Goal: Navigation & Orientation: Understand site structure

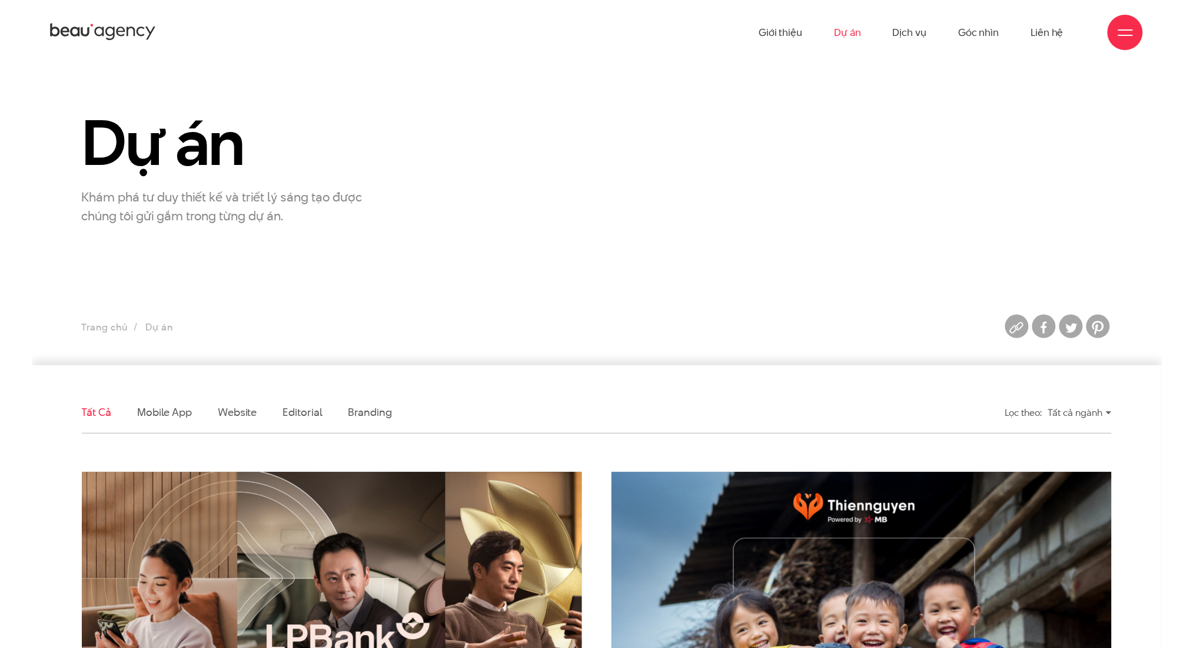
click at [121, 32] on icon at bounding box center [103, 32] width 106 height 21
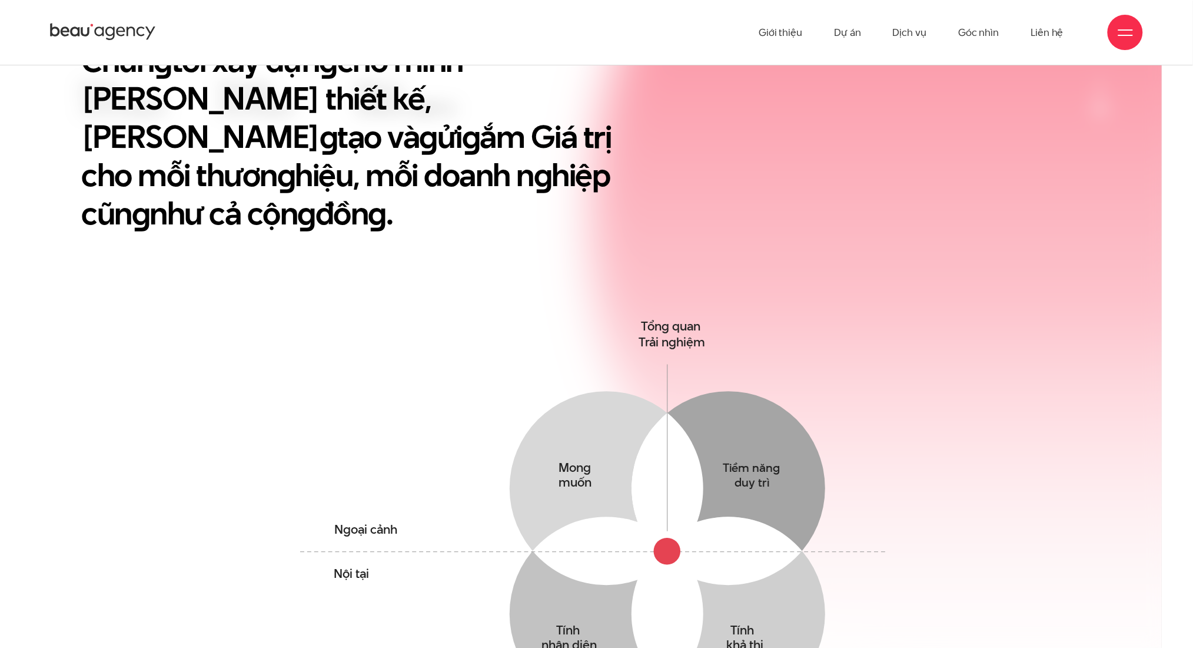
scroll to position [549, 0]
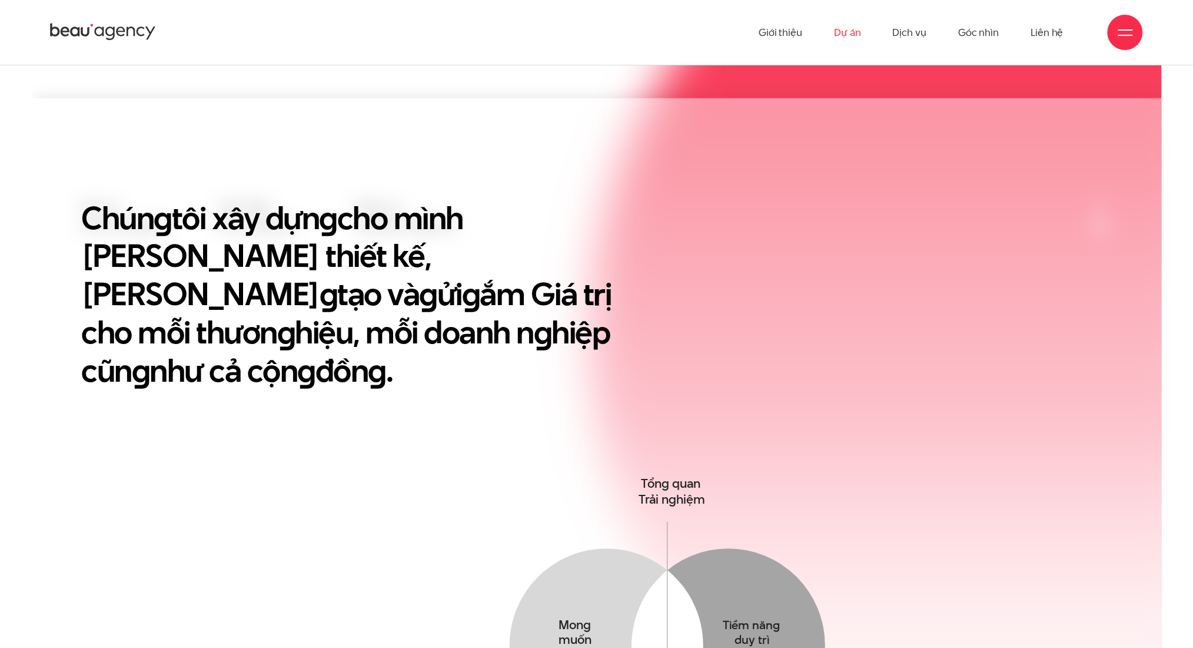
click at [848, 39] on link "Dự án" at bounding box center [847, 32] width 27 height 65
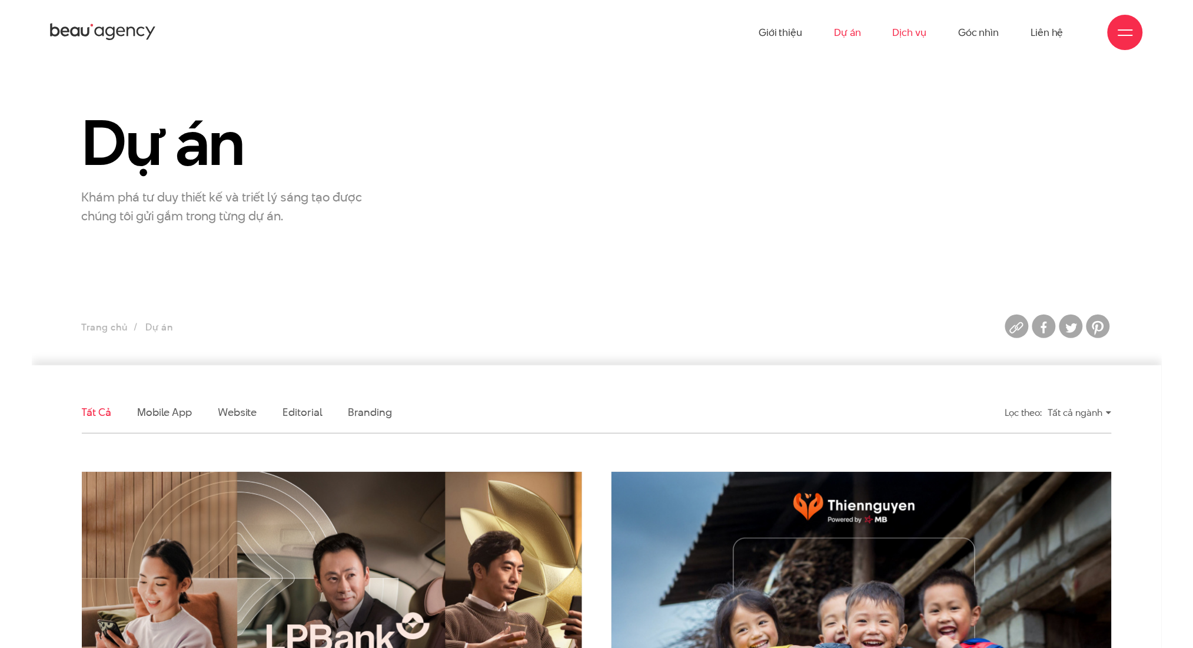
click at [922, 29] on link "Dịch vụ" at bounding box center [910, 32] width 34 height 65
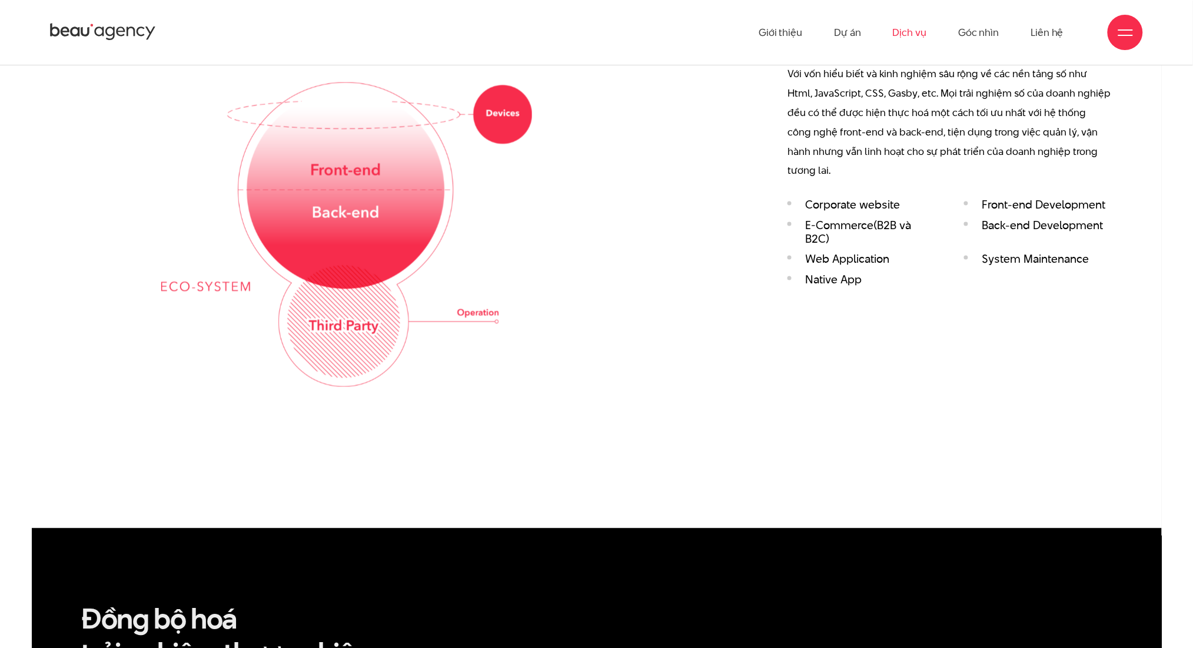
scroll to position [2119, 0]
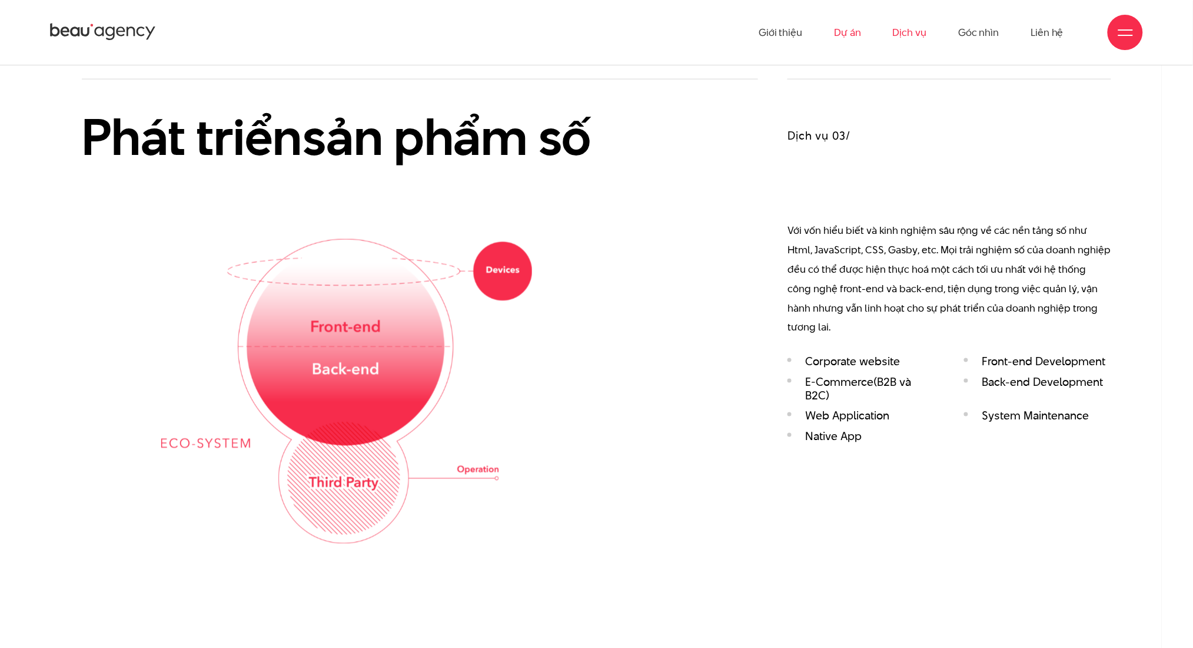
click at [855, 26] on link "Dự án" at bounding box center [847, 32] width 27 height 65
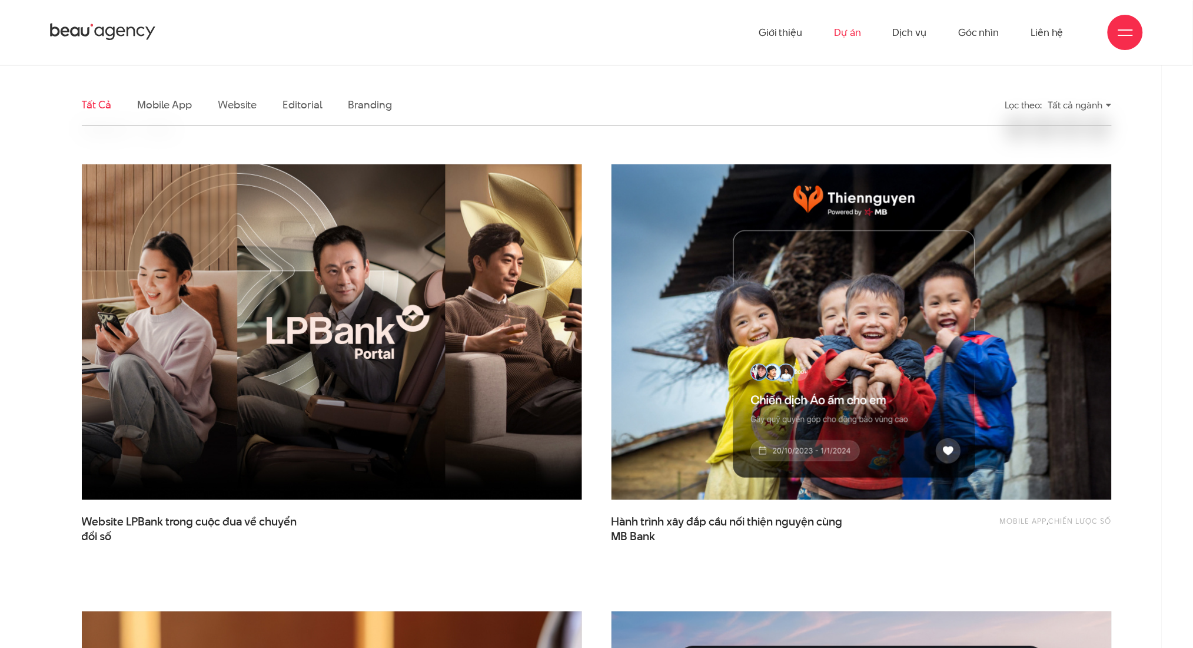
scroll to position [285, 0]
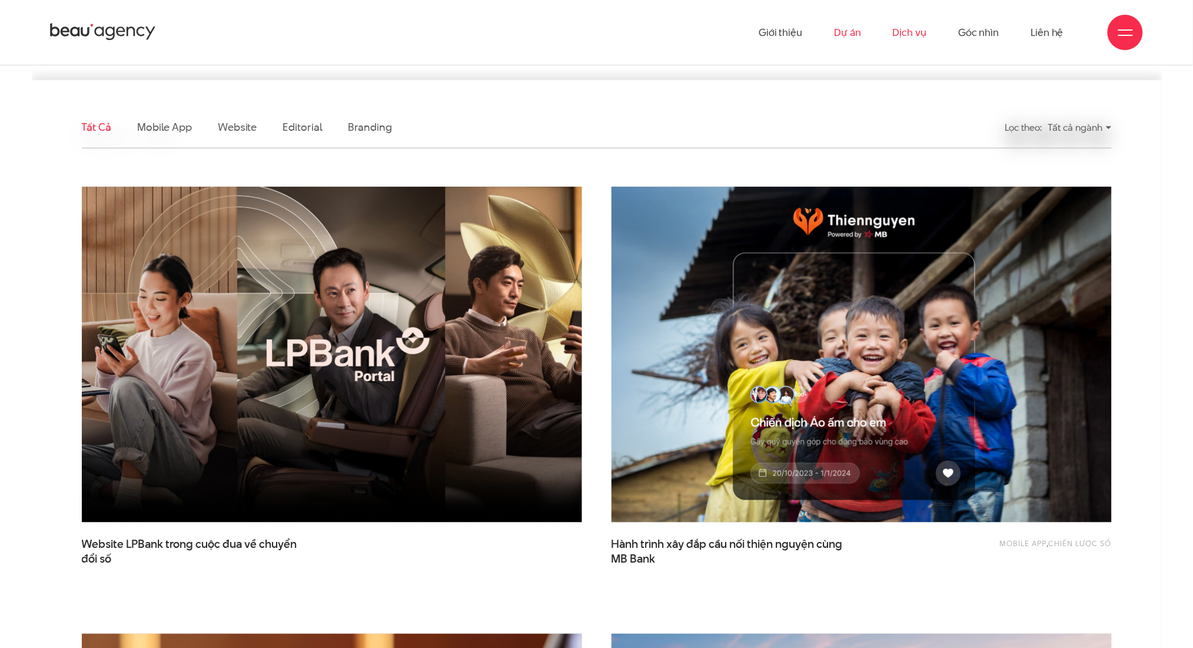
click at [902, 30] on link "Dịch vụ" at bounding box center [910, 32] width 34 height 65
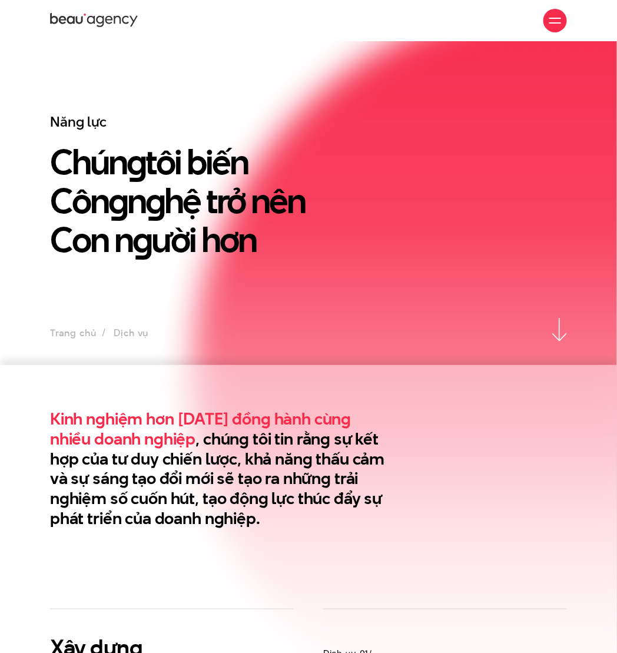
click at [475, 182] on div "Năng lực Chún g tôi biến Côn g n g hệ trở nên Con n g ười hơn" at bounding box center [308, 215] width 535 height 205
click at [121, 21] on icon at bounding box center [94, 21] width 88 height 18
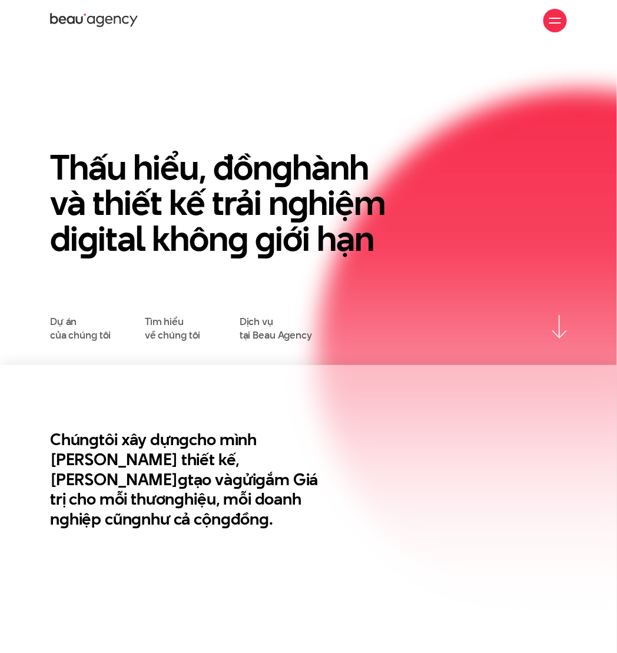
click at [552, 27] on div at bounding box center [555, 21] width 24 height 24
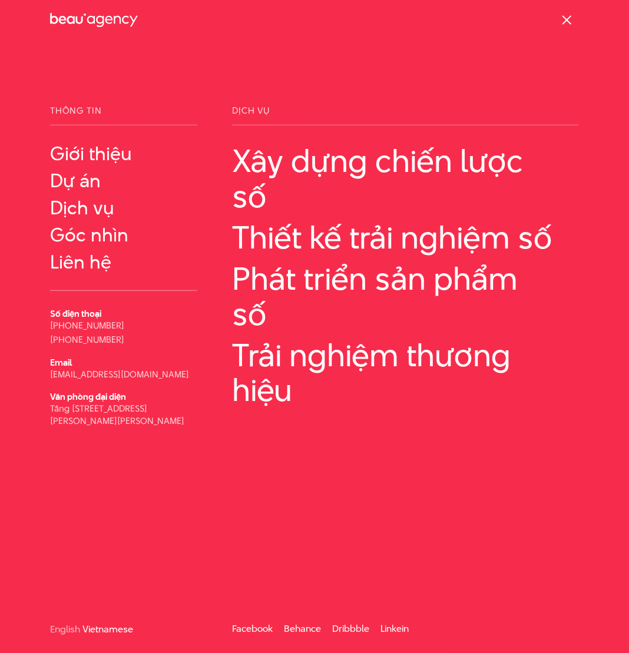
click at [568, 18] on span at bounding box center [566, 19] width 9 height 9
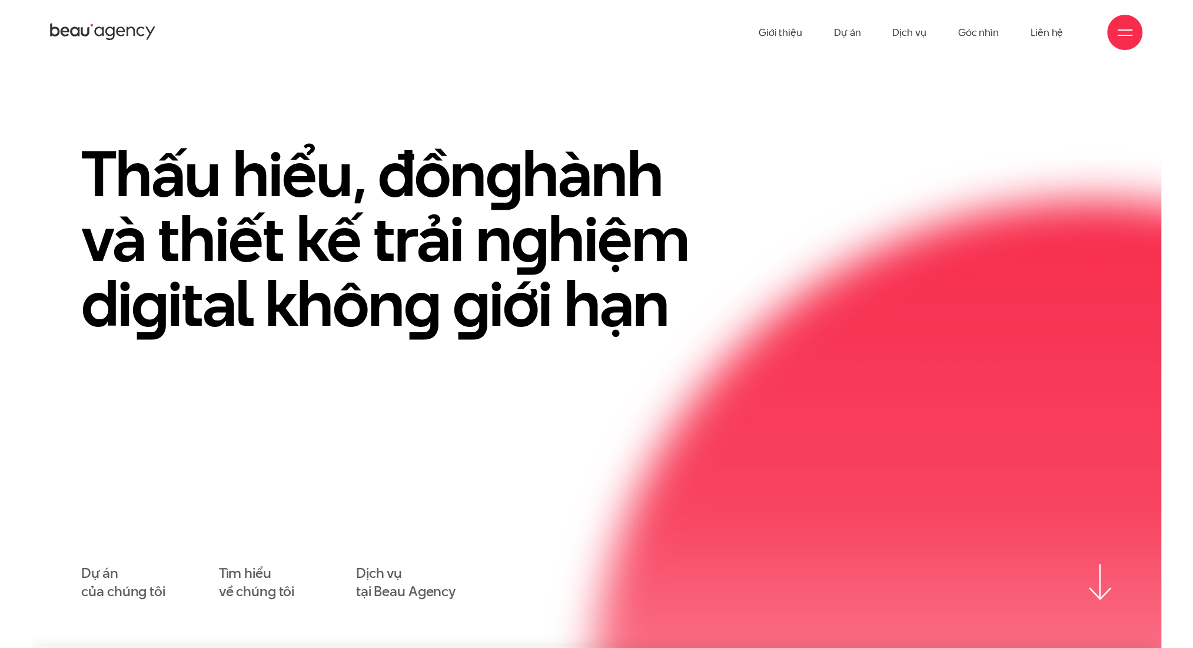
click at [616, 38] on div at bounding box center [1125, 32] width 35 height 35
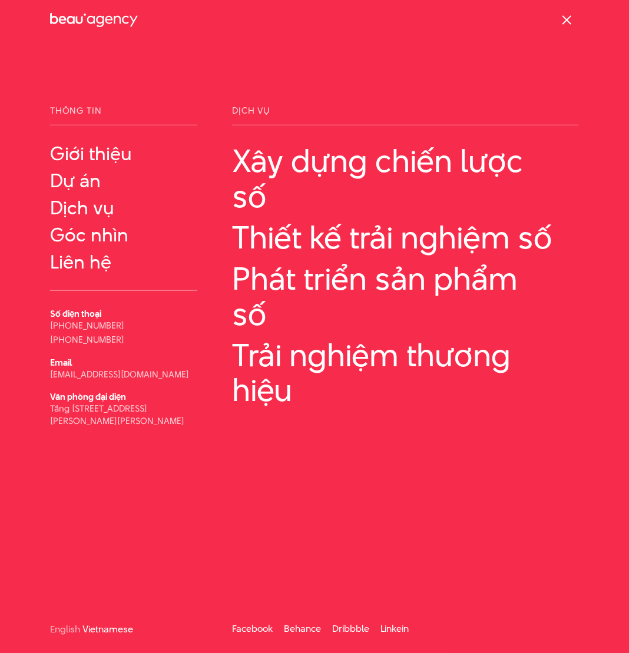
click at [266, 19] on div "Giới thiệu Dự án Dịch vụ Góc nhìn Liên hệ" at bounding box center [314, 20] width 529 height 41
click at [563, 9] on div at bounding box center [567, 21] width 24 height 24
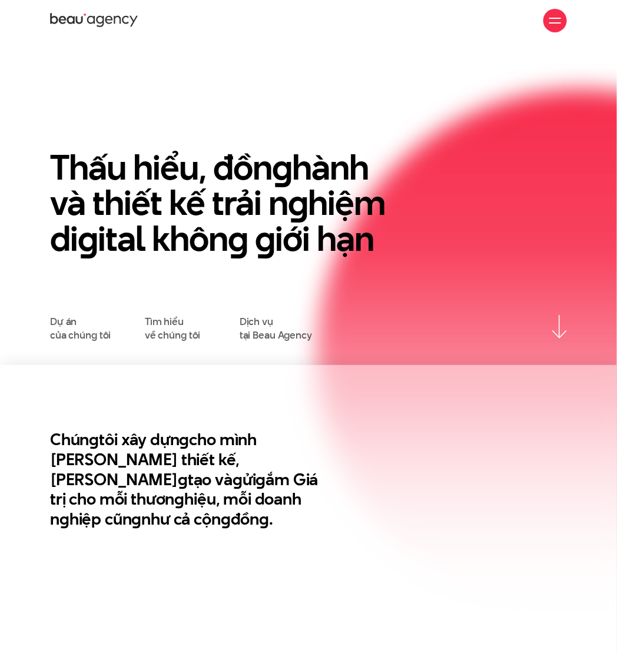
click at [552, 31] on div at bounding box center [555, 21] width 24 height 24
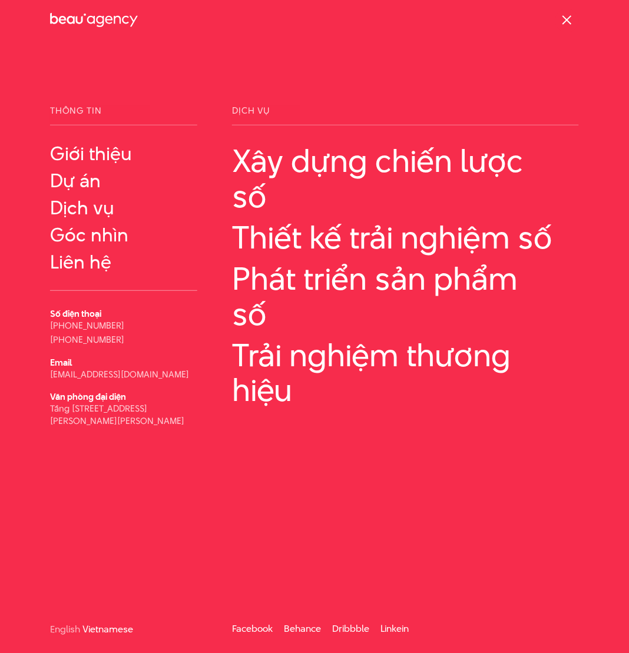
click at [569, 18] on span at bounding box center [566, 19] width 9 height 9
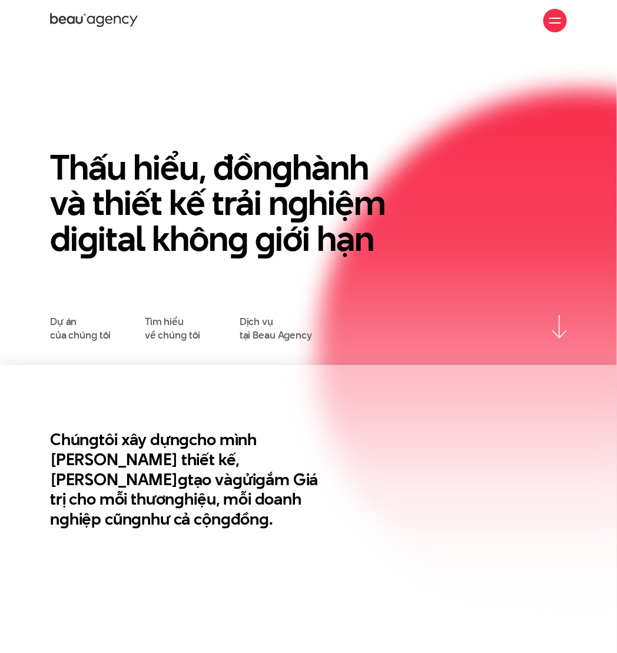
click at [238, 210] on h1 "Thấu hiểu, đồn g hành và thiết kế trải n g hiệm di g ital khôn g g iới hạn" at bounding box center [219, 203] width 339 height 107
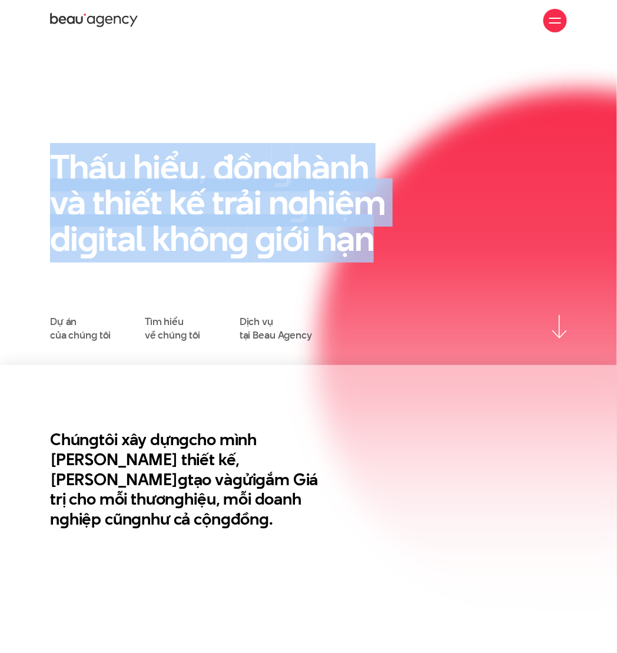
click at [238, 210] on h1 "Thấu hiểu, đồn g hành và thiết kế trải n g hiệm di g ital khôn g g iới hạn" at bounding box center [219, 203] width 339 height 107
click at [166, 447] on h2 "Chún g tôi xây dựn g cho mình Tư duy thiết kế, Triết lý sán g tạo và g ửi g ắm …" at bounding box center [185, 479] width 271 height 99
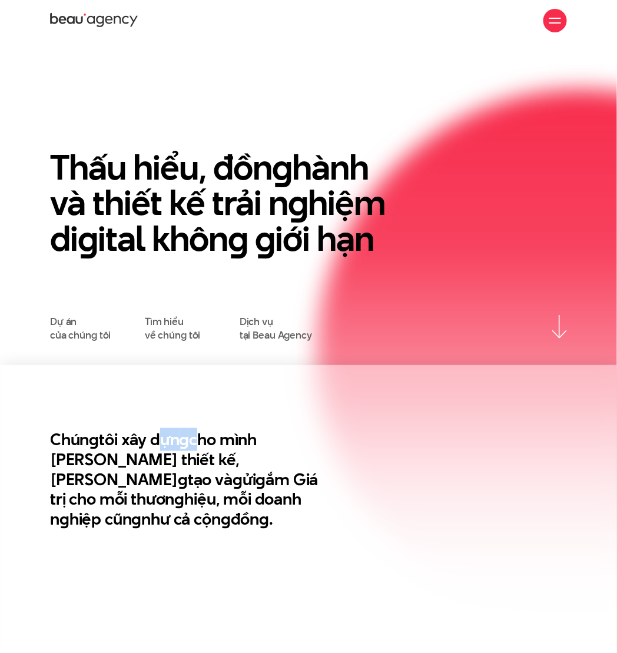
click at [166, 447] on h2 "Chún g tôi xây dựn g cho mình Tư duy thiết kế, Triết lý sán g tạo và g ửi g ắm …" at bounding box center [185, 479] width 271 height 99
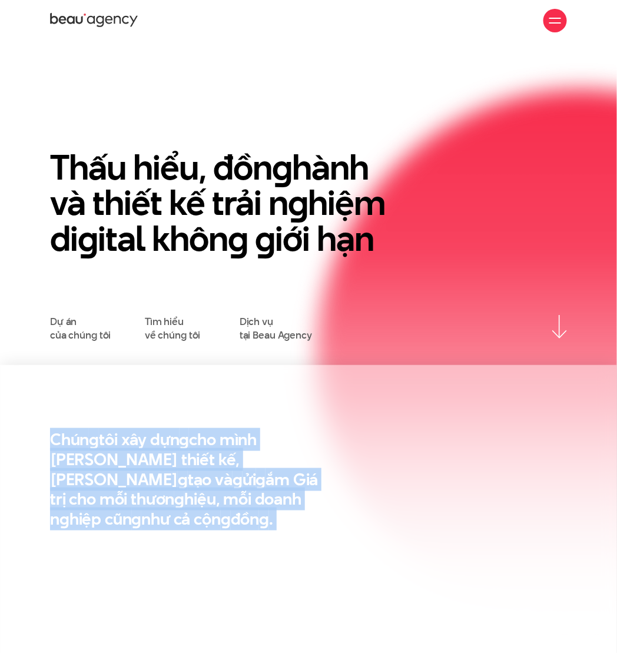
click at [166, 447] on h2 "Chún g tôi xây dựn g cho mình Tư duy thiết kế, Triết lý sán g tạo và g ửi g ắm …" at bounding box center [185, 479] width 271 height 99
click at [321, 479] on div "Chún g tôi xây dựn g cho mình Tư duy thiết kế, Triết lý sán g tạo và g ửi g ắm …" at bounding box center [197, 492] width 312 height 124
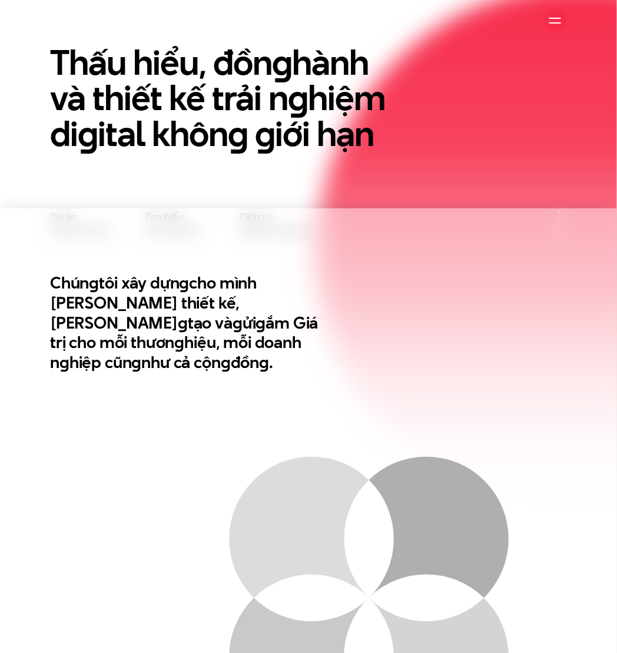
click at [214, 314] on h2 "Chún g tôi xây dựn g cho mình Tư duy thiết kế, Triết lý sán g tạo và g ửi g ắm …" at bounding box center [185, 322] width 271 height 99
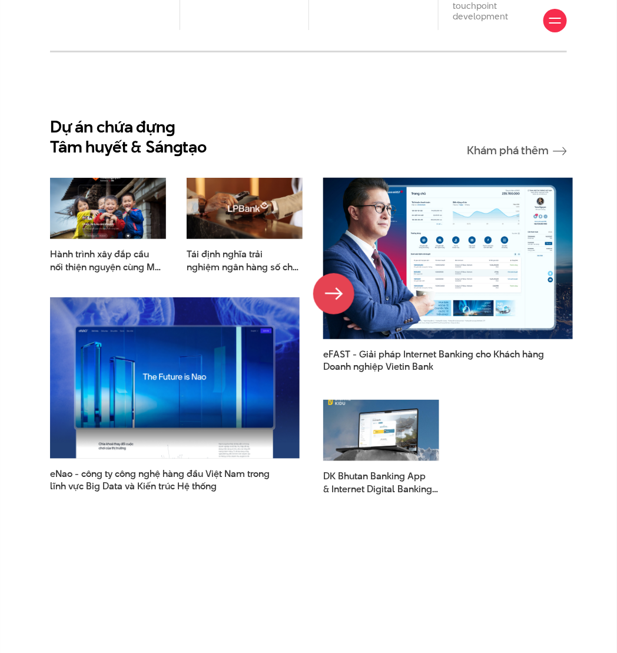
scroll to position [1177, 0]
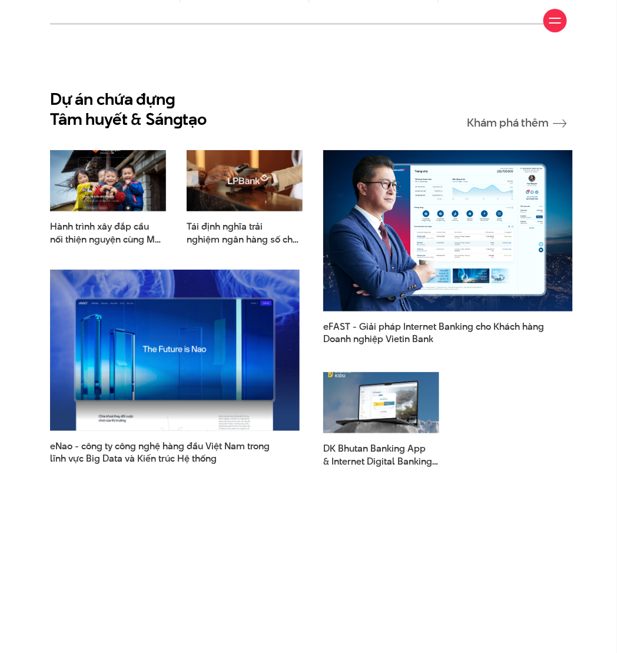
drag, startPoint x: 161, startPoint y: 94, endPoint x: 218, endPoint y: 105, distance: 58.2
click at [160, 94] on h2 "Dự án chứa đựn g Tâm huyết & Sán g tạo" at bounding box center [128, 109] width 157 height 40
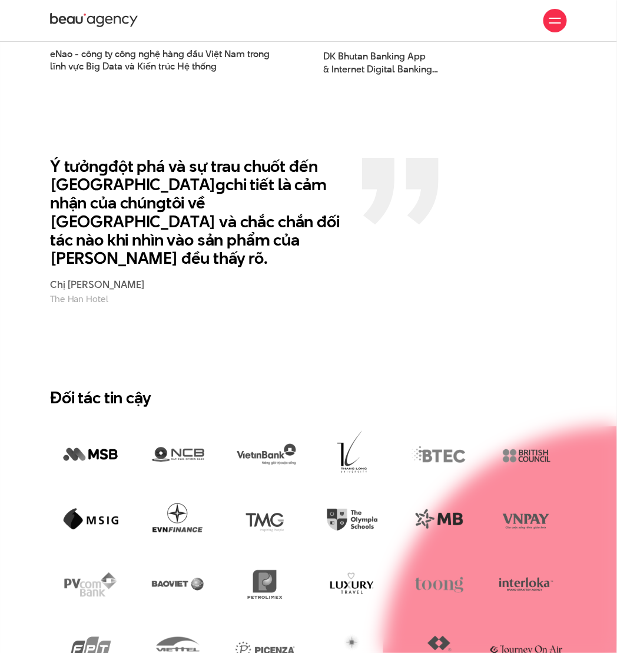
scroll to position [1491, 0]
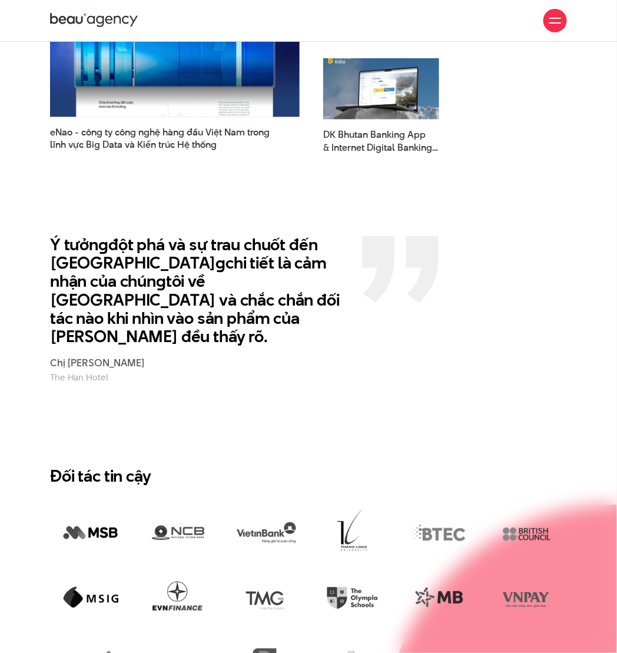
click at [456, 211] on section "Ý tưởn g đột phá và sự trau chuốt đến từn g chi tiết là cảm nhận của chún g tôi…" at bounding box center [308, 314] width 617 height 212
click at [288, 374] on section "Ý tưởn g đột phá và sự trau chuốt đến từn g chi tiết là cảm nhận của chún g tôi…" at bounding box center [308, 314] width 617 height 212
click at [363, 378] on section "Ý tưởn g đột phá và sự trau chuốt đến từn g chi tiết là cảm nhận của chún g tôi…" at bounding box center [308, 314] width 617 height 212
click at [416, 420] on section "Đối tác tin cậy" at bounding box center [308, 611] width 617 height 382
click at [380, 373] on section "Ý tưởn g đột phá và sự trau chuốt đến từn g chi tiết là cảm nhận của chún g tôi…" at bounding box center [308, 314] width 617 height 212
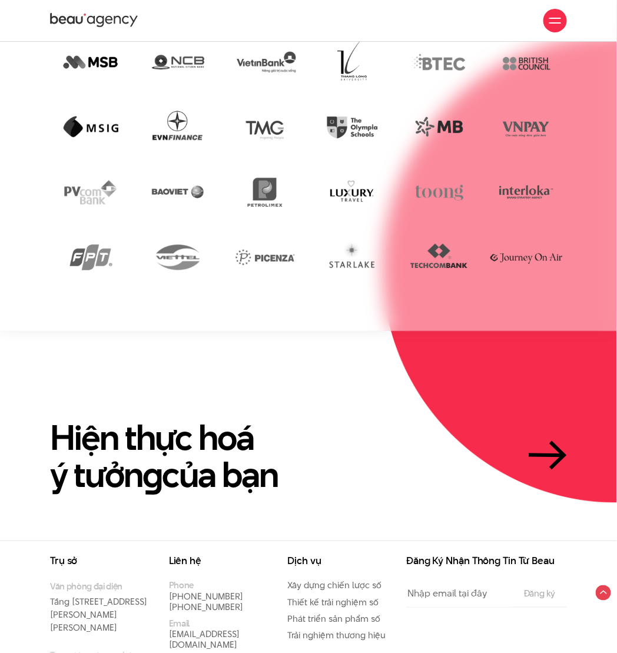
scroll to position [1727, 0]
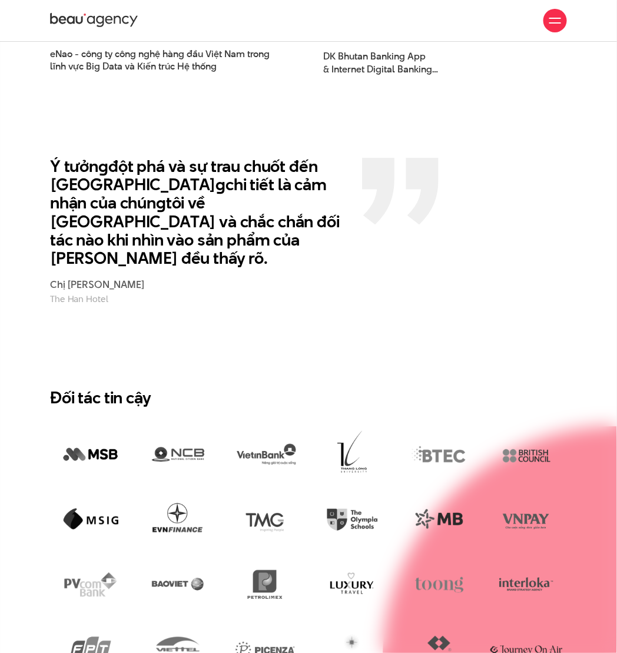
click at [463, 342] on section "Đối tác tin cậy" at bounding box center [308, 532] width 617 height 382
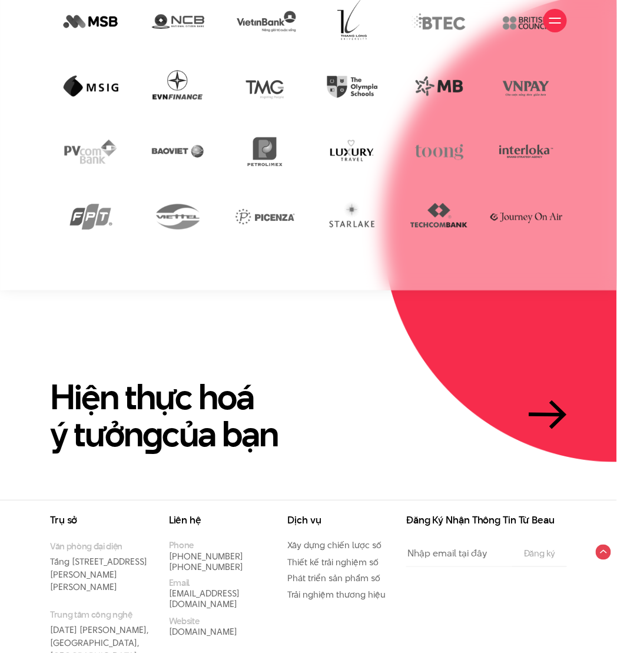
scroll to position [2013, 0]
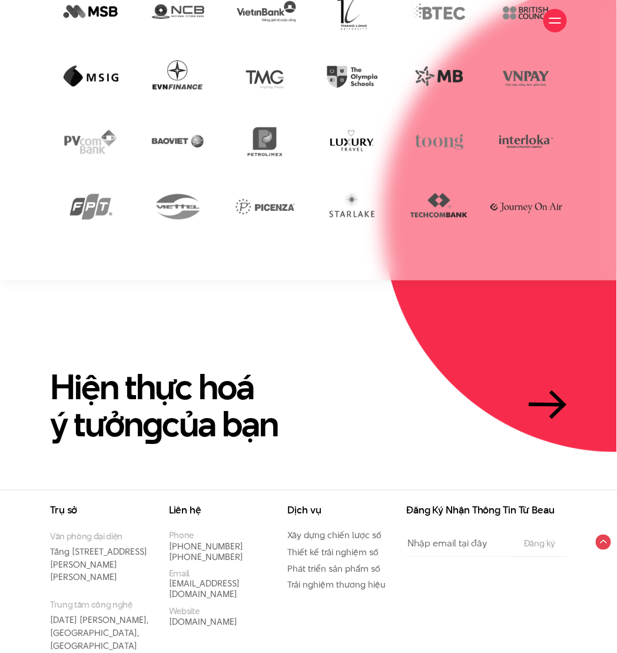
click at [233, 297] on section "Hiện thực hoá ý tưởn g của bạn" at bounding box center [308, 385] width 617 height 210
click at [297, 286] on section "Hiện thực hoá ý tưởn g của bạn" at bounding box center [308, 385] width 617 height 210
click at [501, 301] on img at bounding box center [500, 217] width 234 height 469
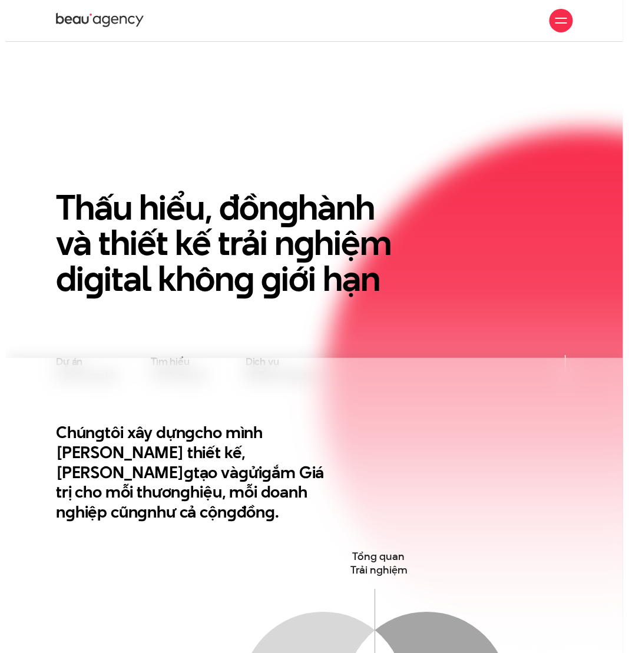
scroll to position [0, 0]
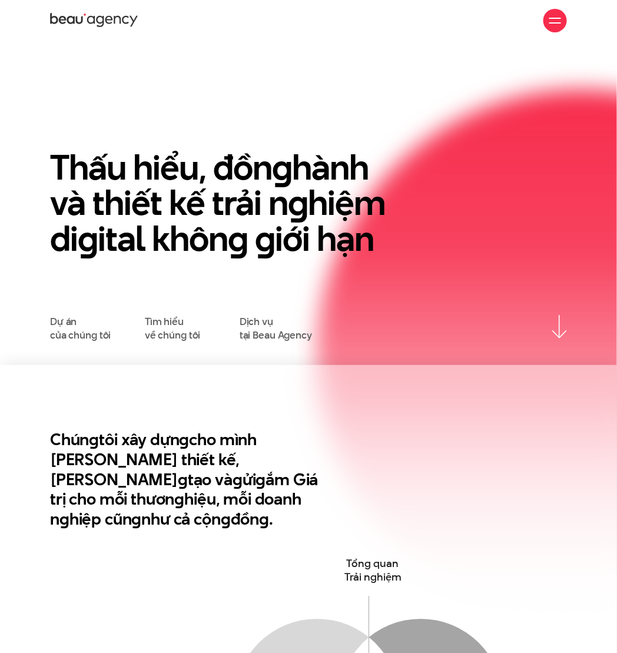
click at [558, 21] on div at bounding box center [555, 21] width 12 height 12
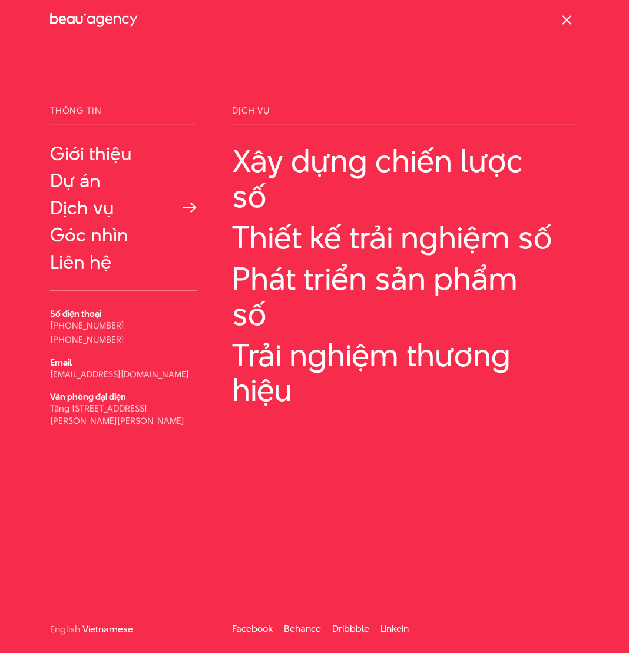
click at [89, 207] on link "Dịch vụ" at bounding box center [123, 207] width 147 height 21
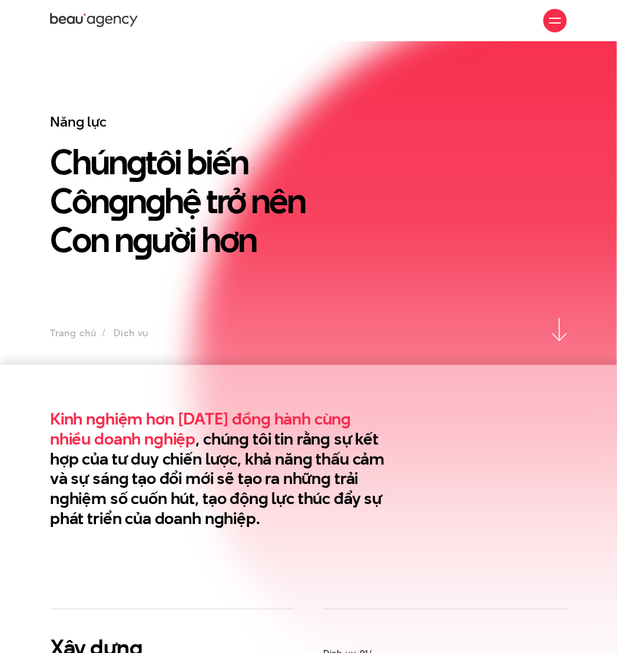
click at [115, 180] on en "g" at bounding box center [117, 201] width 19 height 48
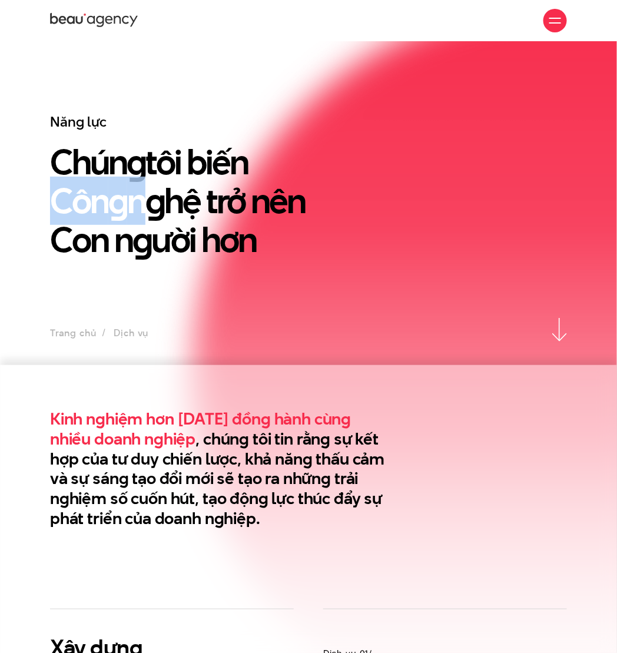
click at [115, 180] on en "g" at bounding box center [117, 201] width 19 height 48
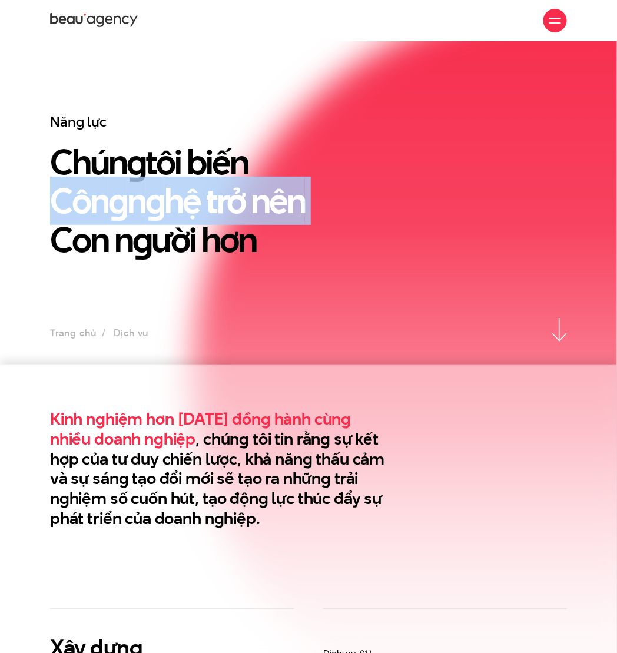
click at [115, 180] on en "g" at bounding box center [117, 201] width 19 height 48
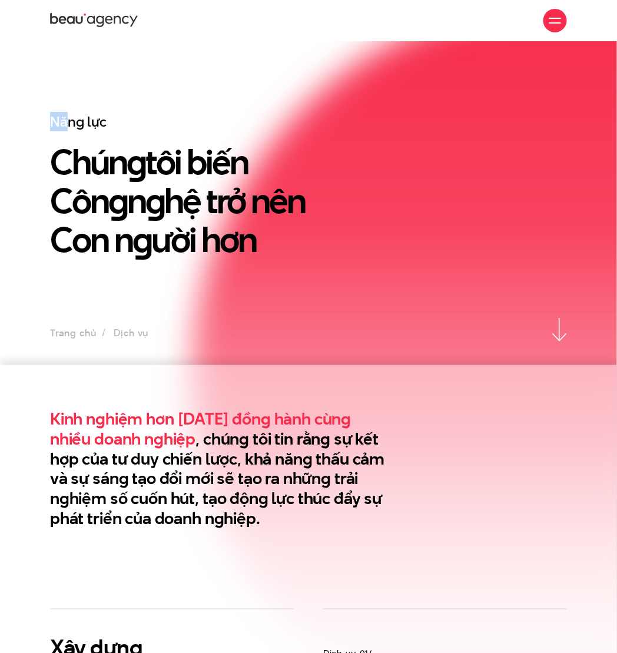
drag, startPoint x: 67, startPoint y: 118, endPoint x: 37, endPoint y: 120, distance: 30.1
click at [37, 120] on div "Năng lực Chún g tôi biến Côn g n g hệ trở nên Con n g ười hơn" at bounding box center [308, 215] width 617 height 205
click at [68, 120] on h3 "Năng lực" at bounding box center [241, 122] width 383 height 18
drag, startPoint x: 97, startPoint y: 121, endPoint x: 127, endPoint y: 120, distance: 30.0
click at [127, 120] on h3 "Năng lực" at bounding box center [241, 122] width 383 height 18
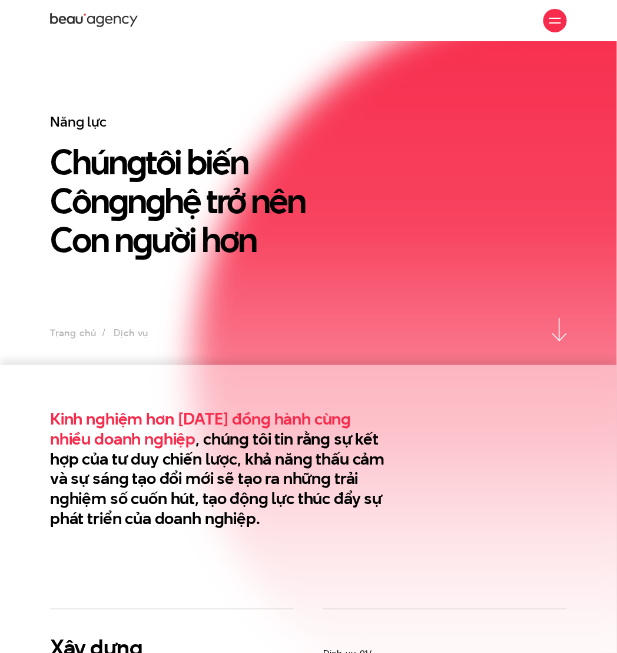
click at [245, 476] on h2 "Kinh nghiệm hơn 10 năm đồng hành cùng nhiều doanh nghiệp , chúng tôi tin rằng s…" at bounding box center [219, 469] width 339 height 120
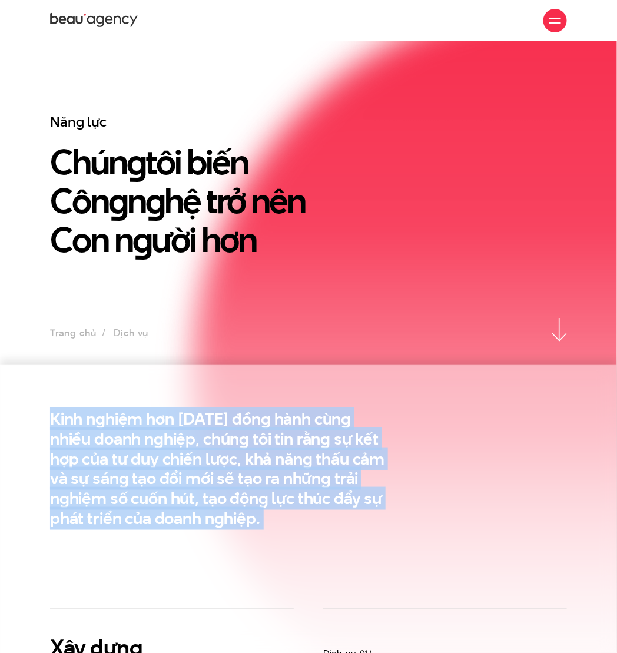
click at [245, 476] on h2 "Kinh nghiệm hơn 10 năm đồng hành cùng nhiều doanh nghiệp , chúng tôi tin rằng s…" at bounding box center [219, 469] width 339 height 120
click at [260, 486] on h2 "Kinh nghiệm hơn 10 năm đồng hành cùng nhiều doanh nghiệp , chúng tôi tin rằng s…" at bounding box center [219, 469] width 339 height 120
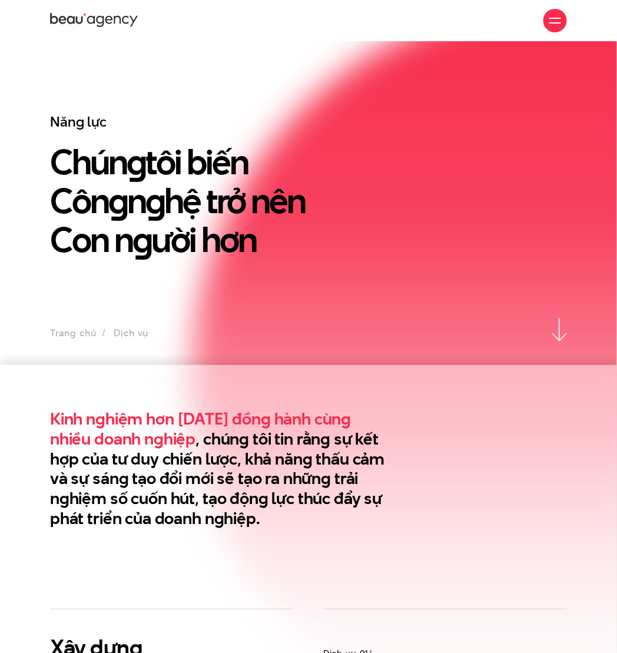
click at [500, 444] on div "Kinh nghiệm hơn 10 năm đồng hành cùng nhiều doanh nghiệp , chúng tôi tin rằng s…" at bounding box center [308, 469] width 535 height 120
click at [429, 253] on h1 "Chún g tôi biến Côn g n g hệ trở nên Con n g ười hơn" at bounding box center [241, 200] width 383 height 117
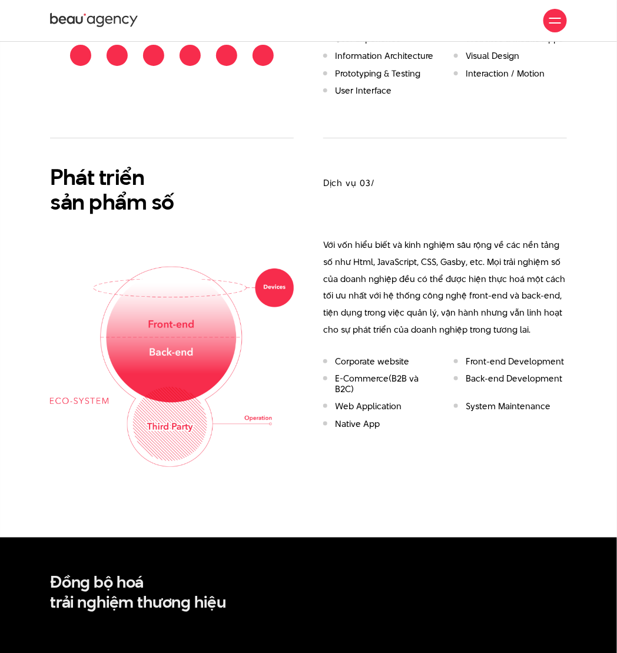
scroll to position [1099, 0]
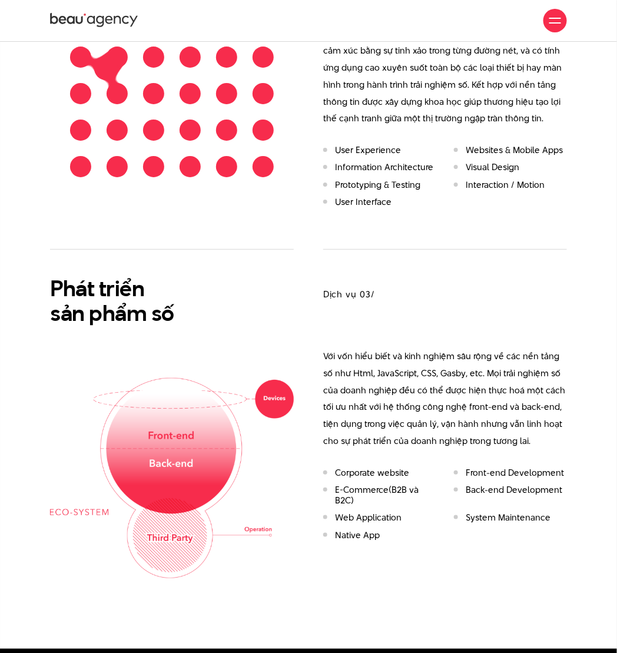
click at [410, 389] on p "Với vốn hiểu biết và kinh nghiệm sâu rộng về các nền tảng số như Html, JavaScri…" at bounding box center [445, 399] width 244 height 102
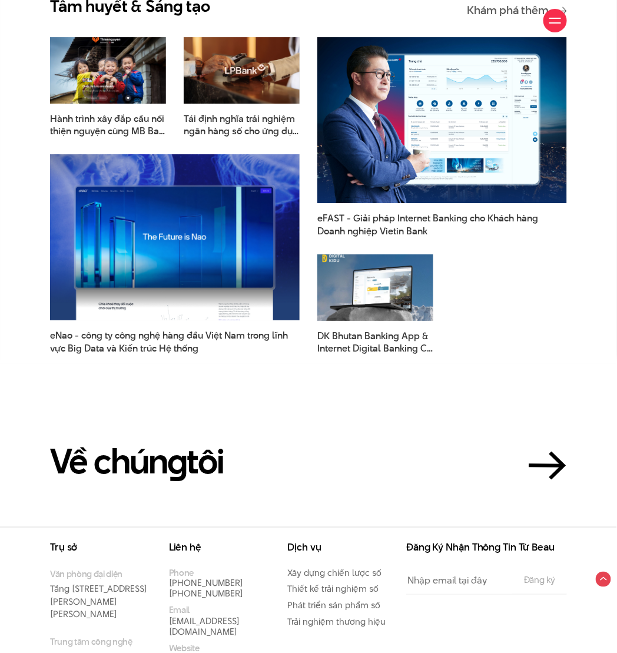
scroll to position [2195, 0]
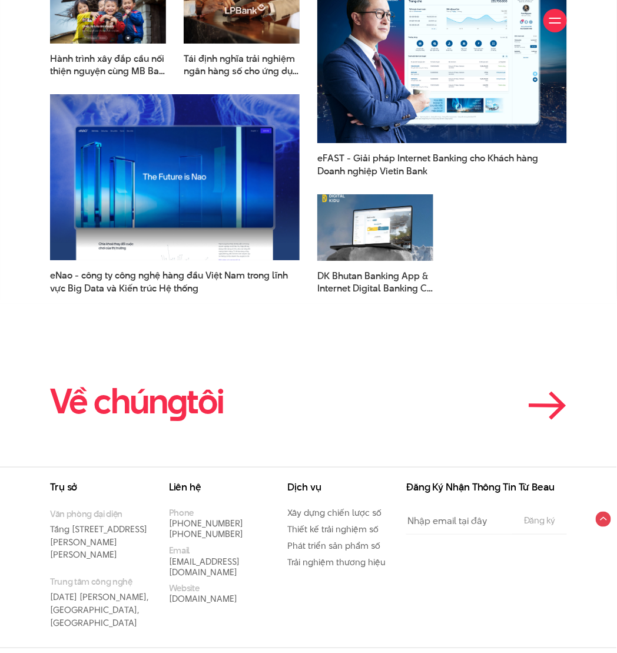
click at [187, 389] on h2 "Về chún g tôi" at bounding box center [137, 401] width 174 height 37
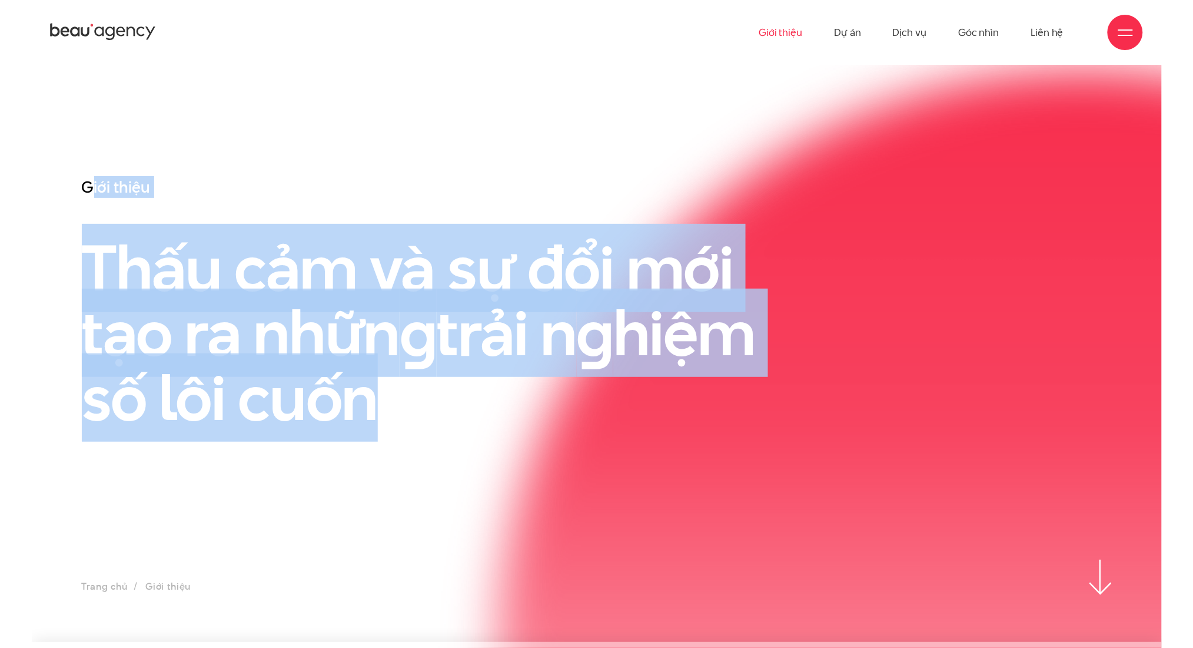
drag, startPoint x: 88, startPoint y: 162, endPoint x: 700, endPoint y: 451, distance: 676.6
click at [616, 451] on section "Giới thiệu Thấu cảm và sự đổi mới tạo ra nhữn g trải n g hiệm số lôi cuốn Trang…" at bounding box center [597, 353] width 1130 height 577
click at [616, 398] on h1 "Thấu cảm và sự đổi mới tạo ra nhữn g trải n g hiệm số lôi cuốn" at bounding box center [420, 332] width 677 height 194
drag, startPoint x: 605, startPoint y: 371, endPoint x: 46, endPoint y: 257, distance: 570.4
click at [46, 257] on div "Giới thiệu Thấu cảm và sự đổi mới tạo ra nhữn g trải n g hiệm số lôi cuốn" at bounding box center [597, 368] width 1130 height 383
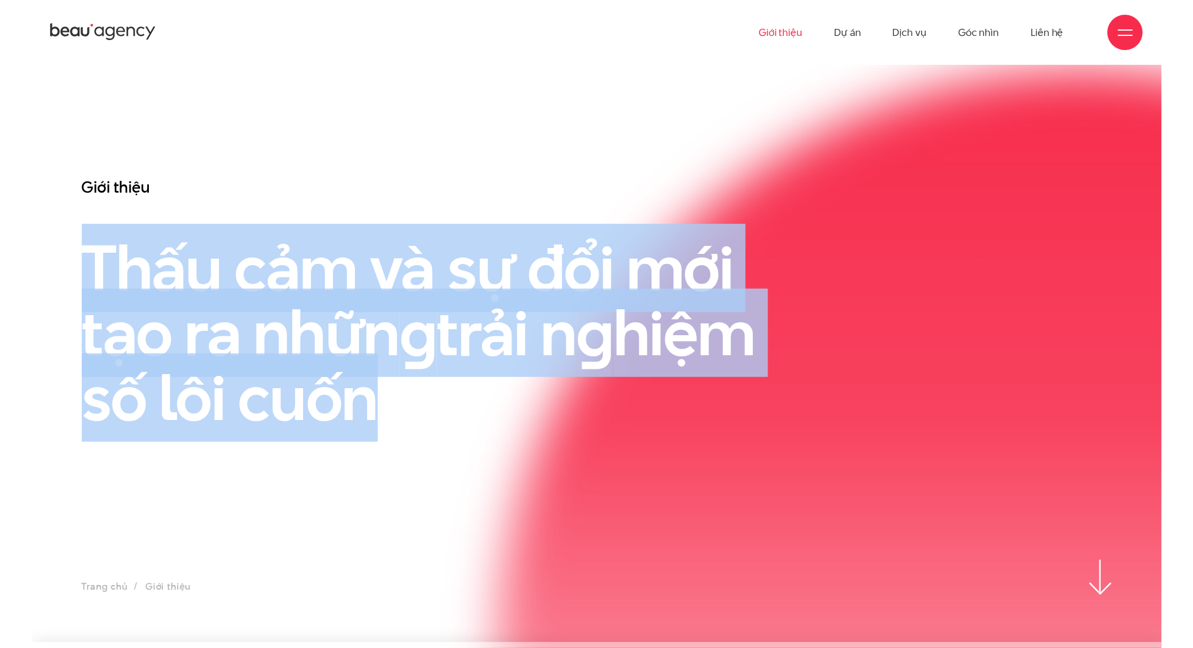
click at [616, 403] on h1 "Thấu cảm và sự đổi mới tạo ra nhữn g trải n g hiệm số lôi cuốn" at bounding box center [420, 332] width 677 height 194
